Goal: Use online tool/utility: Utilize a website feature to perform a specific function

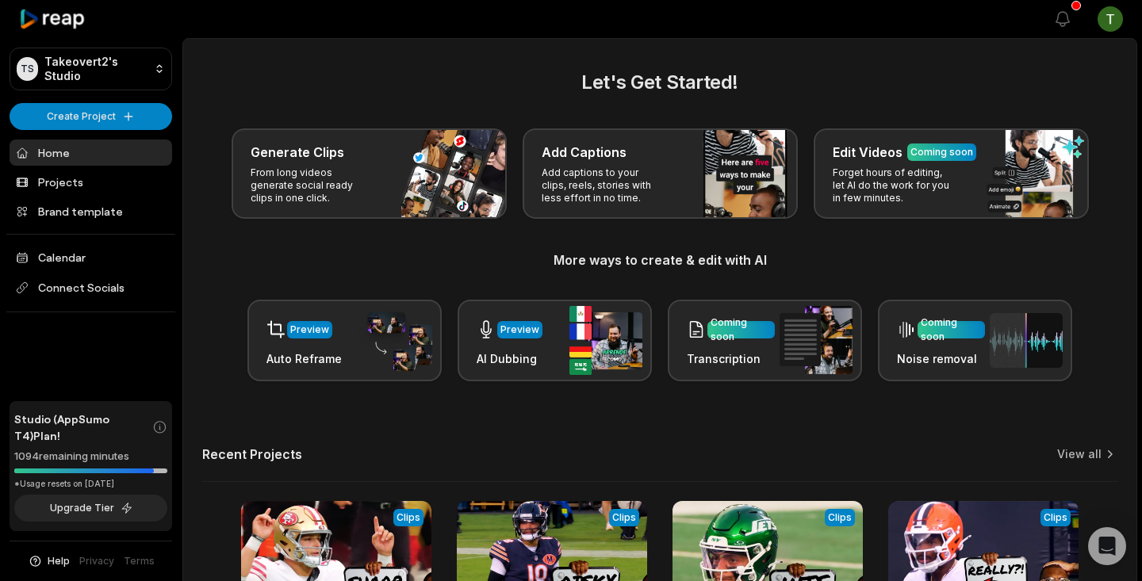
click at [360, 120] on div "Let's Get Started! Generate Clips From long videos generate social ready clips …" at bounding box center [659, 224] width 915 height 313
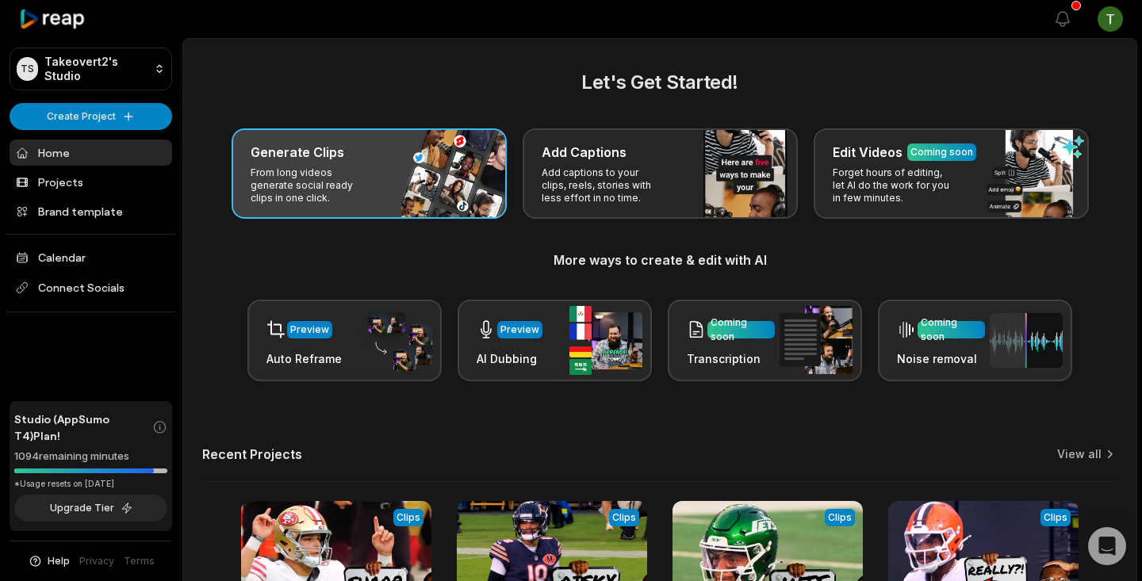
click at [347, 190] on p "From long videos generate social ready clips in one click." at bounding box center [312, 186] width 123 height 38
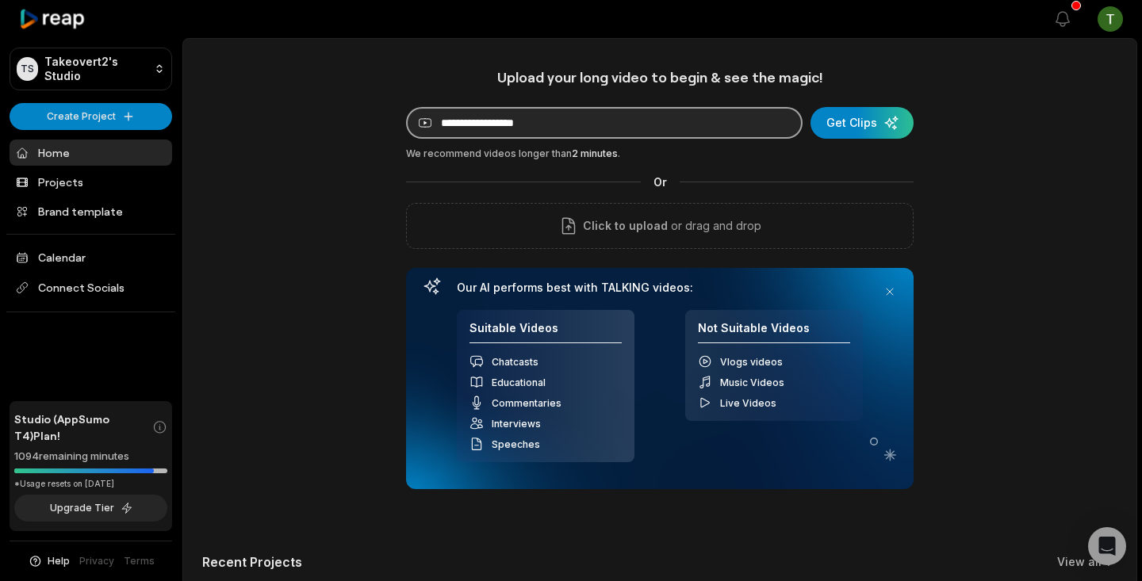
click at [514, 128] on input at bounding box center [604, 123] width 397 height 32
paste input "**********"
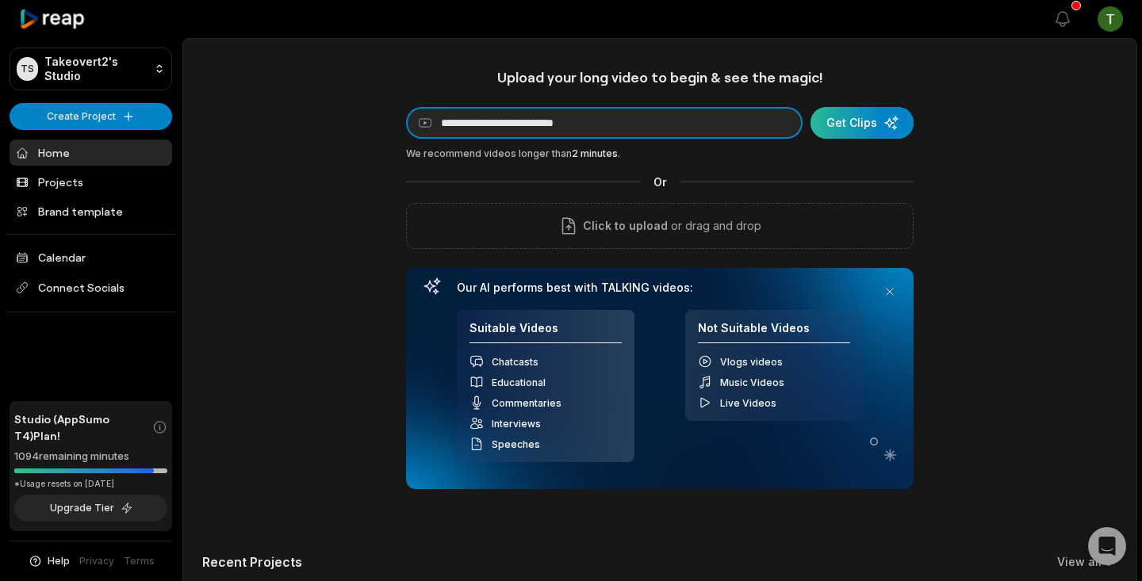
type input "**********"
click at [890, 132] on div "submit" at bounding box center [862, 123] width 103 height 32
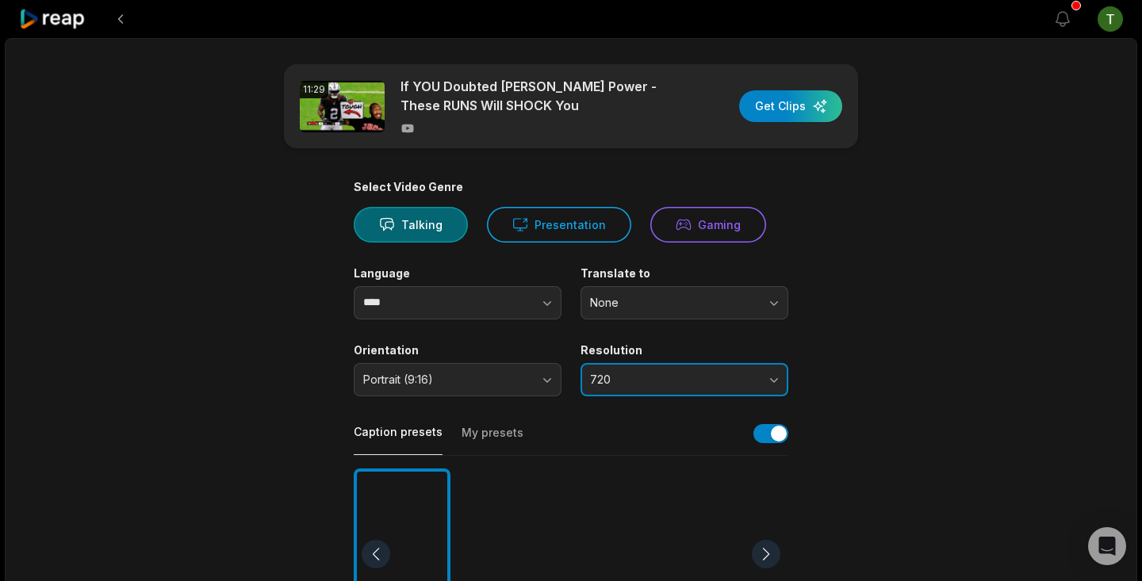
click at [679, 371] on button "720" at bounding box center [685, 379] width 208 height 33
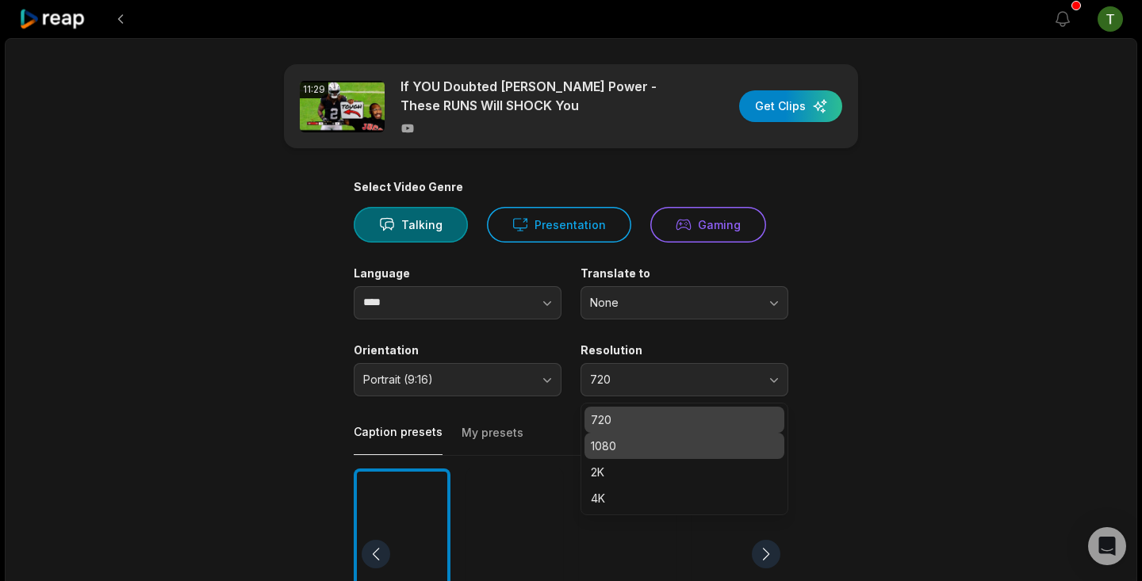
click at [636, 439] on p "1080" at bounding box center [684, 446] width 187 height 17
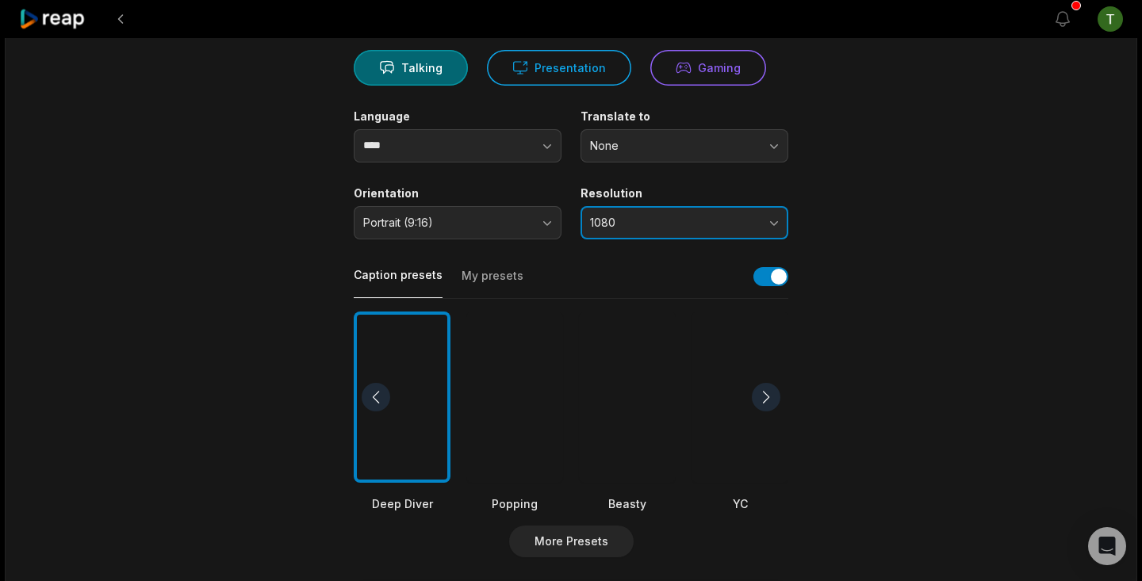
scroll to position [171, 0]
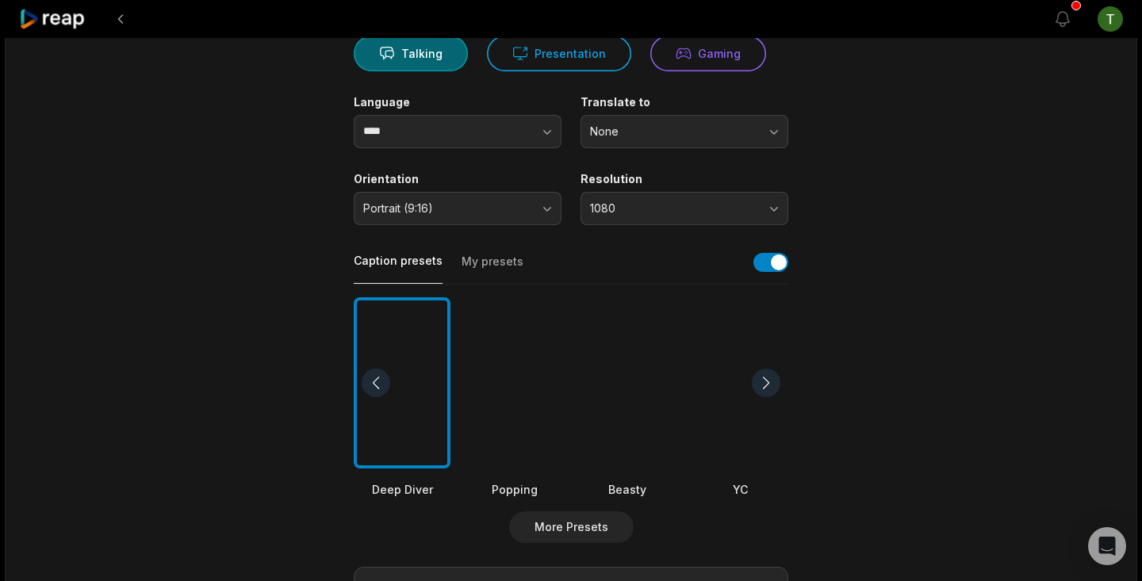
click at [636, 439] on div at bounding box center [627, 383] width 97 height 172
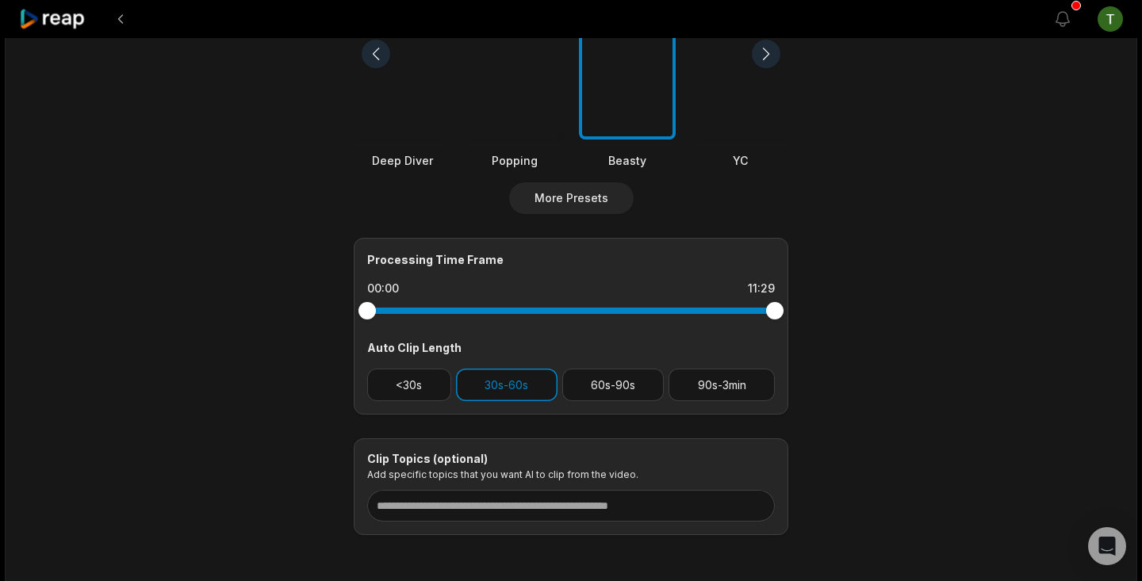
scroll to position [569, 0]
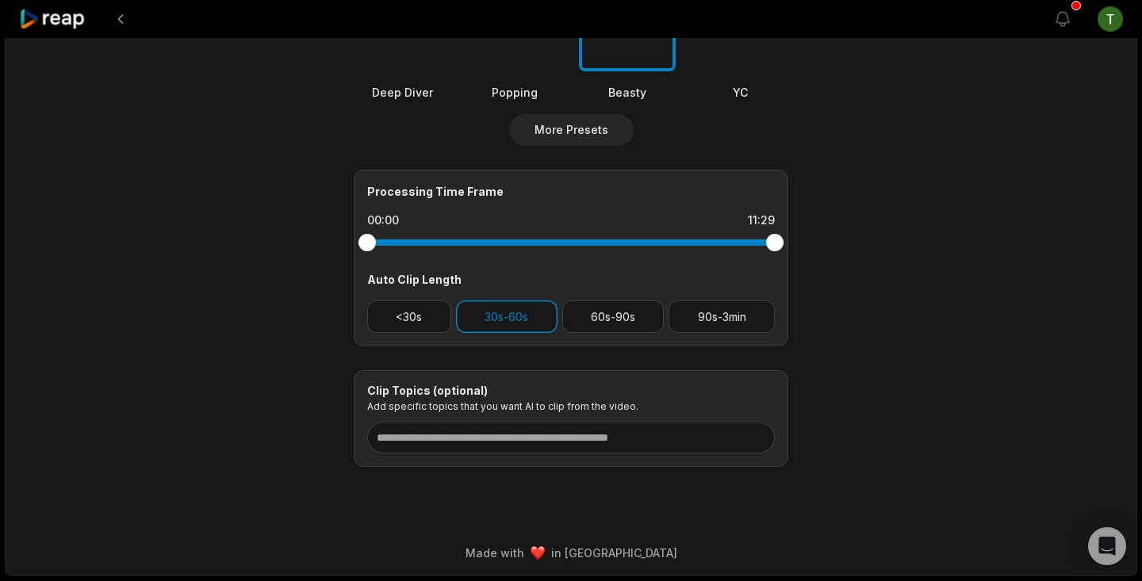
click at [402, 336] on div "Processing Time Frame 00:00 11:29 Auto Clip Length <30s 30s-60s 60s-90s 90s-3min" at bounding box center [571, 258] width 435 height 177
click at [408, 309] on button "<30s" at bounding box center [409, 317] width 84 height 33
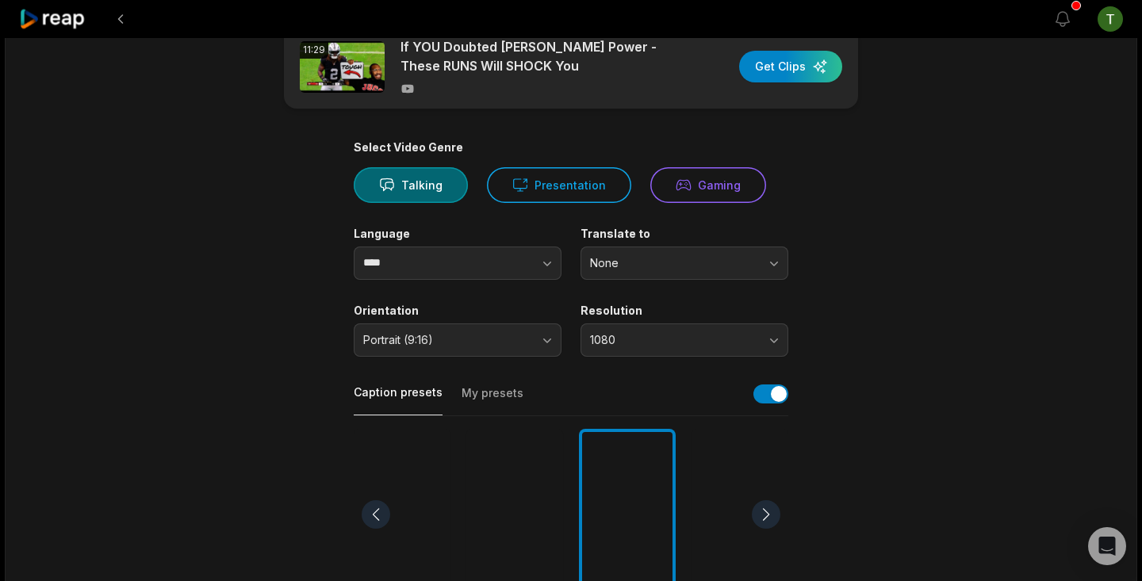
scroll to position [0, 0]
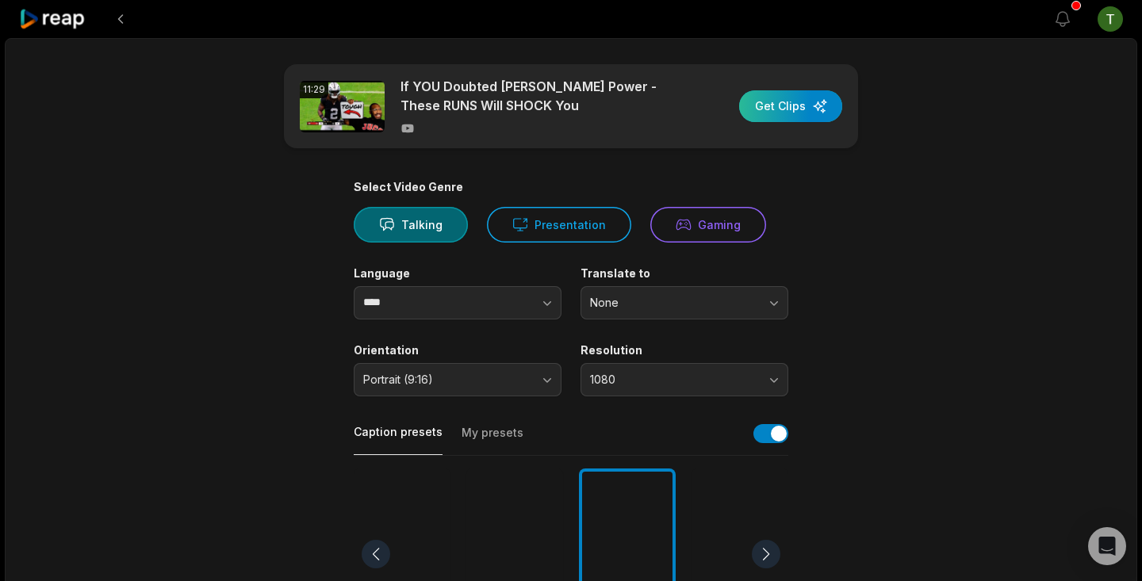
click at [805, 110] on div "button" at bounding box center [790, 106] width 103 height 32
